Goal: Obtain resource: Obtain resource

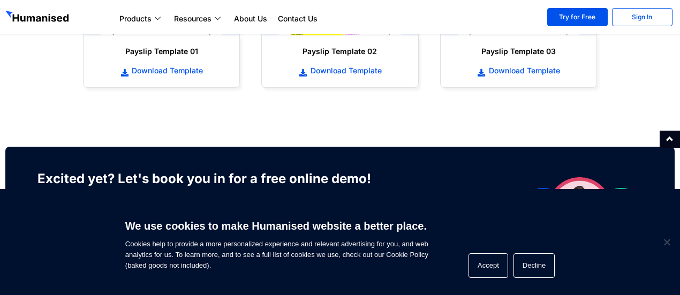
scroll to position [685, 0]
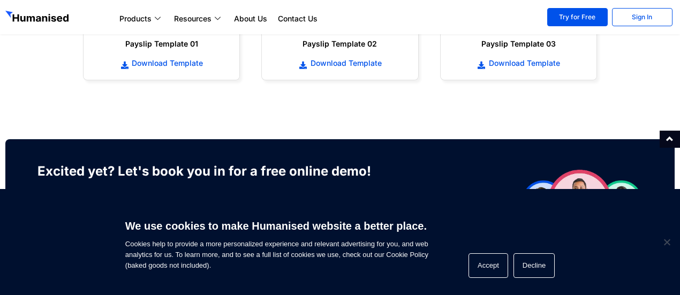
click at [668, 236] on div "We use cookies to make Humanised website a better place. Cookies help to provid…" at bounding box center [340, 242] width 680 height 106
click at [667, 243] on span "Cookie Notice" at bounding box center [666, 242] width 11 height 11
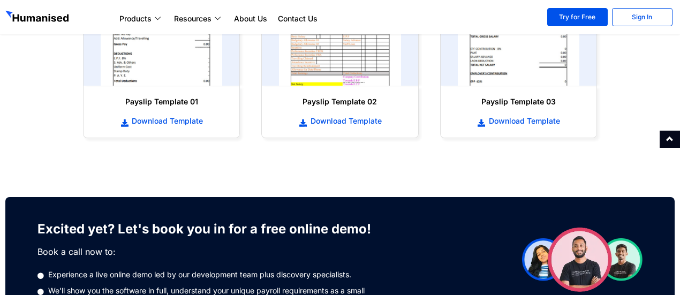
scroll to position [549, 0]
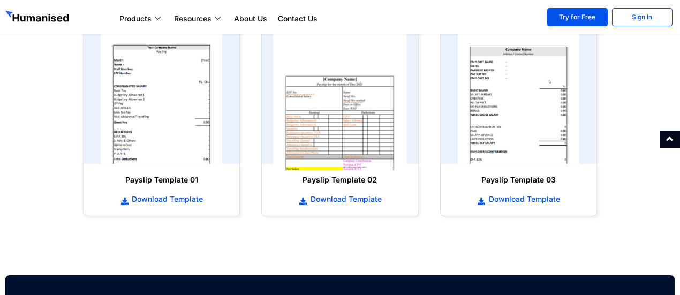
click at [372, 102] on img at bounding box center [340, 97] width 134 height 147
